Goal: Task Accomplishment & Management: Complete application form

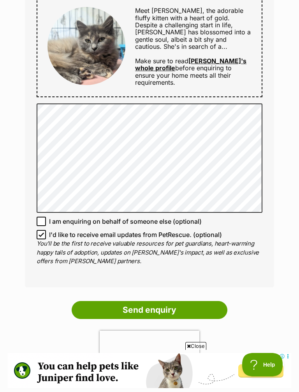
click at [39, 231] on input "I'd like to receive email updates from PetRescue. (optional)" at bounding box center [41, 234] width 9 height 9
checkbox input "false"
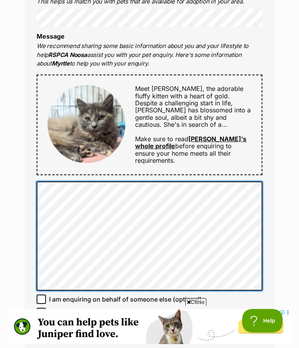
scroll to position [391, 0]
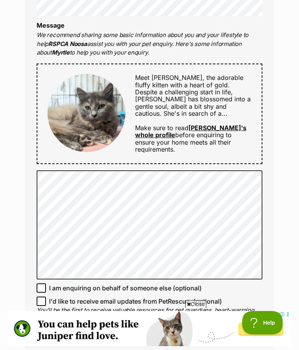
click at [218, 126] on link "[PERSON_NAME]'s whole profile" at bounding box center [191, 131] width 112 height 15
